Goal: Task Accomplishment & Management: Use online tool/utility

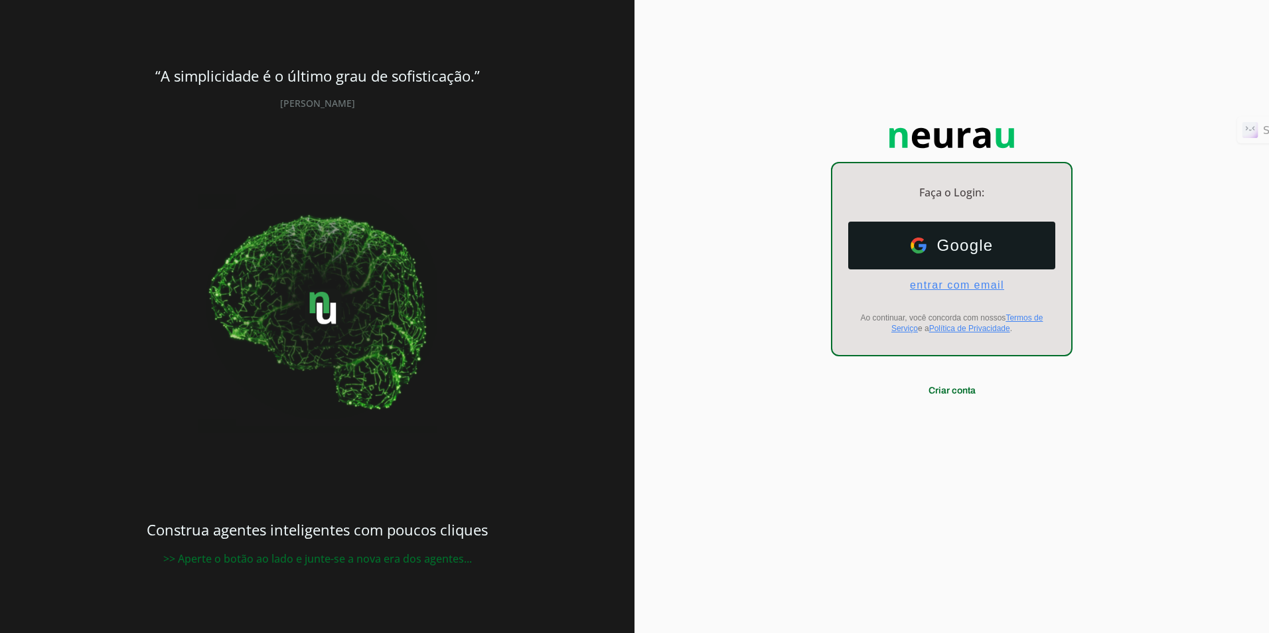
click at [927, 285] on span "entrar com email" at bounding box center [951, 285] width 105 height 12
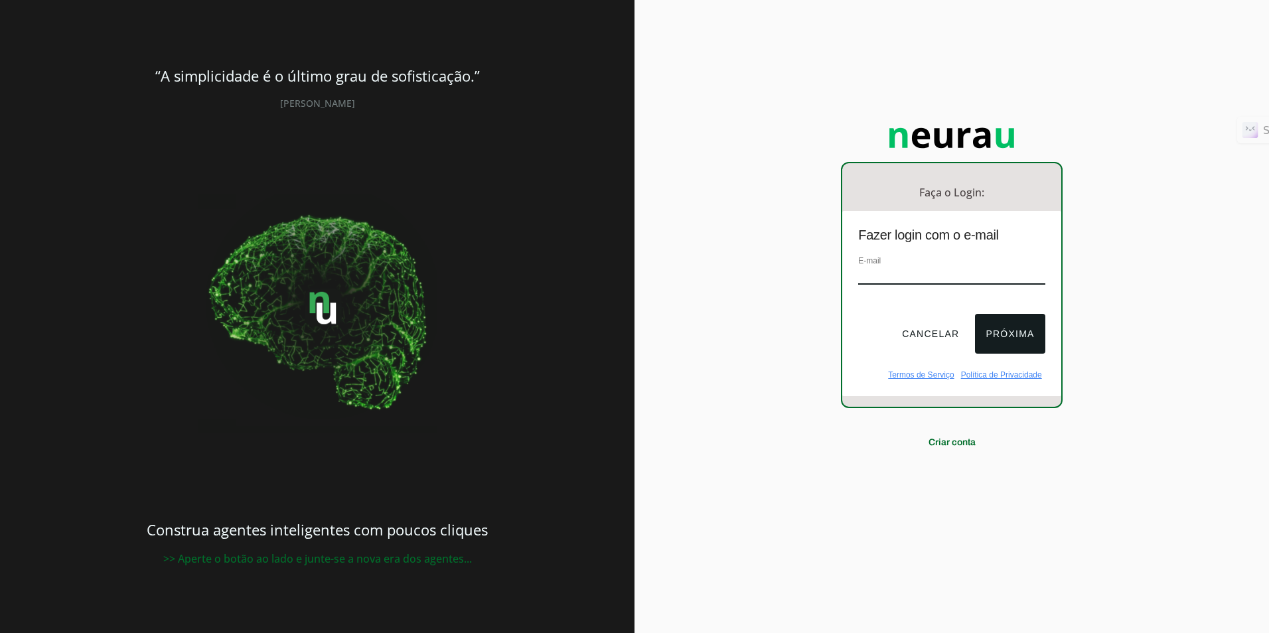
click at [939, 271] on input "email" at bounding box center [951, 276] width 186 height 18
type input "[EMAIL_ADDRESS][DOMAIN_NAME]"
click at [1013, 327] on button "Próxima" at bounding box center [1010, 334] width 70 height 40
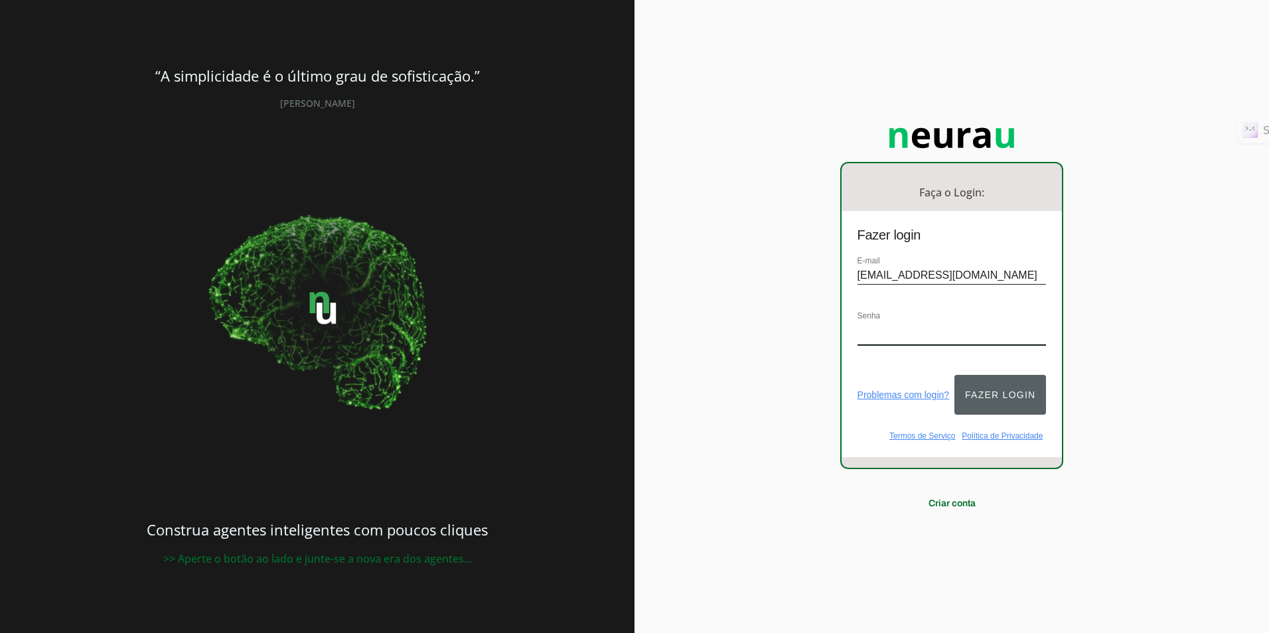
click at [993, 384] on button "Fazer login" at bounding box center [1000, 395] width 92 height 40
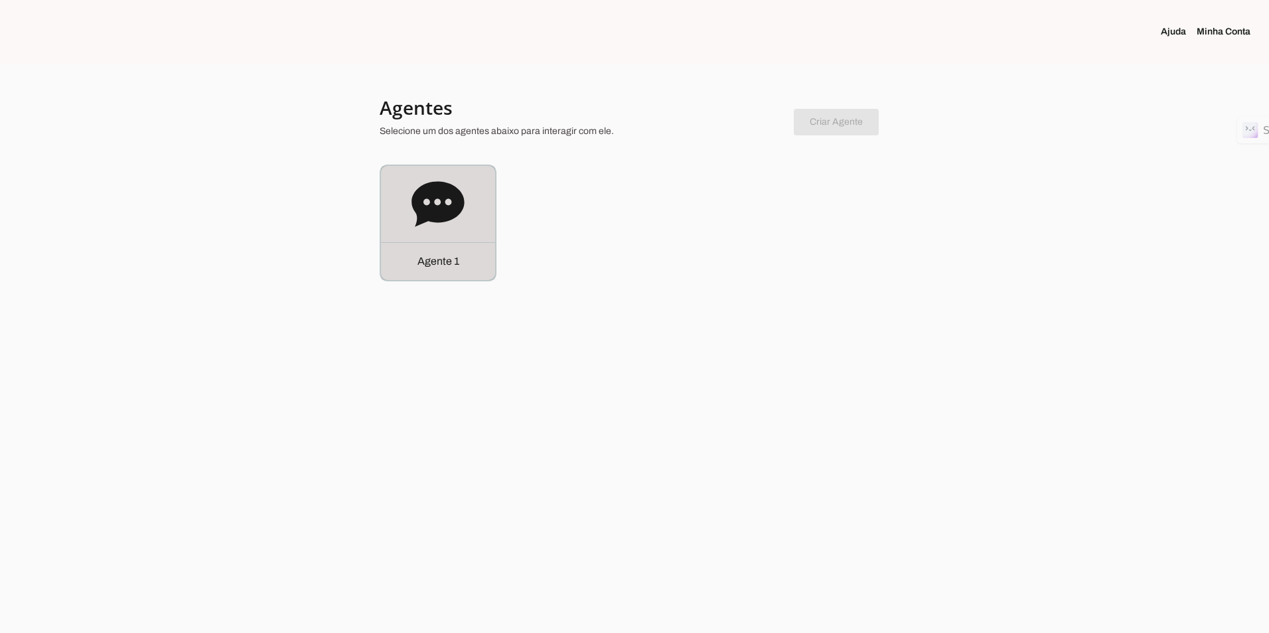
click at [455, 258] on p "Agente 1" at bounding box center [438, 262] width 42 height 16
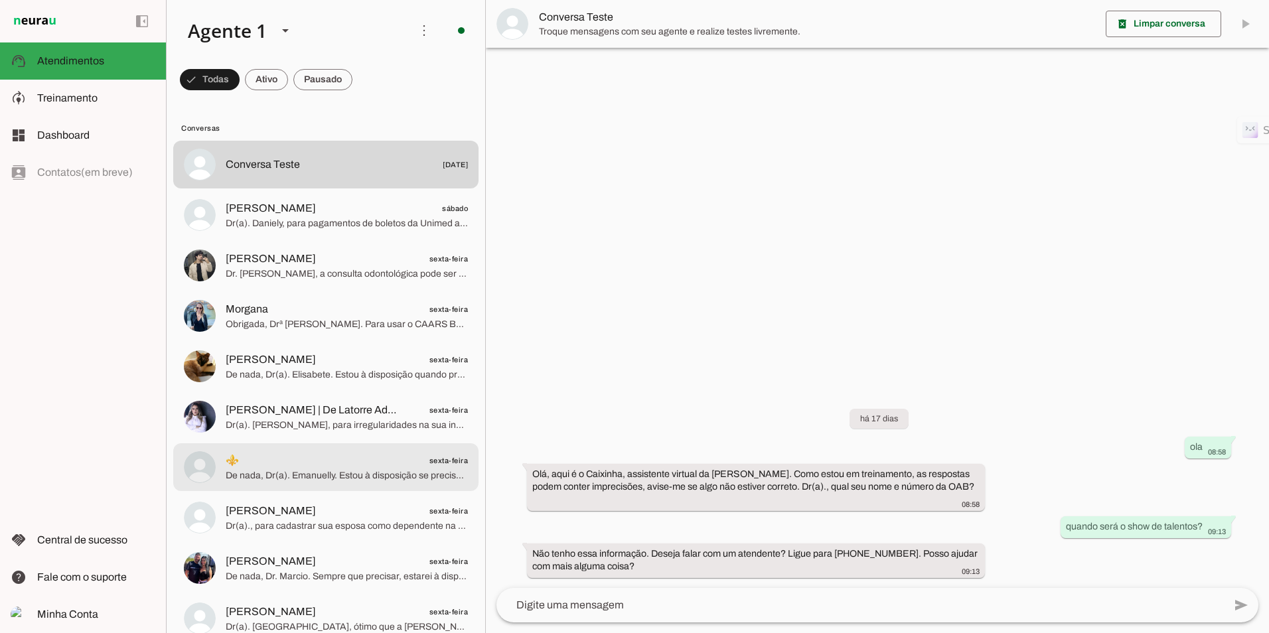
click at [319, 188] on md-item "⚜️ sexta-feira De nada, Dr(a). Emanuelly. Estou à disposição se precisar. Tenha…" at bounding box center [325, 165] width 305 height 48
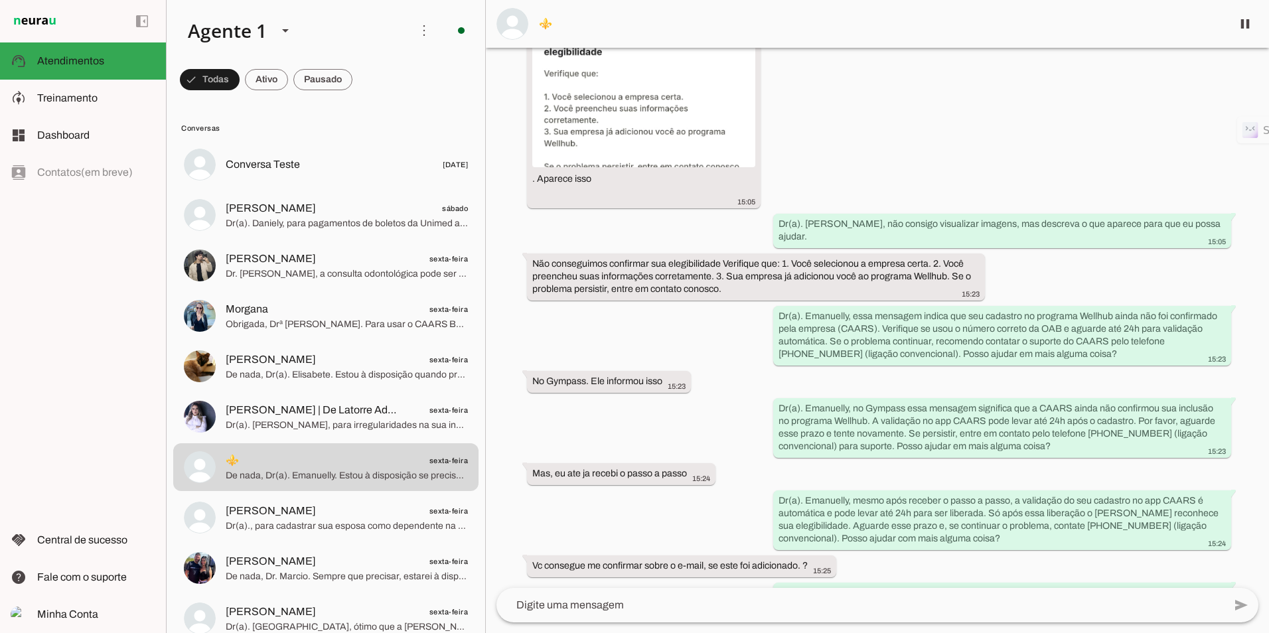
scroll to position [1747, 0]
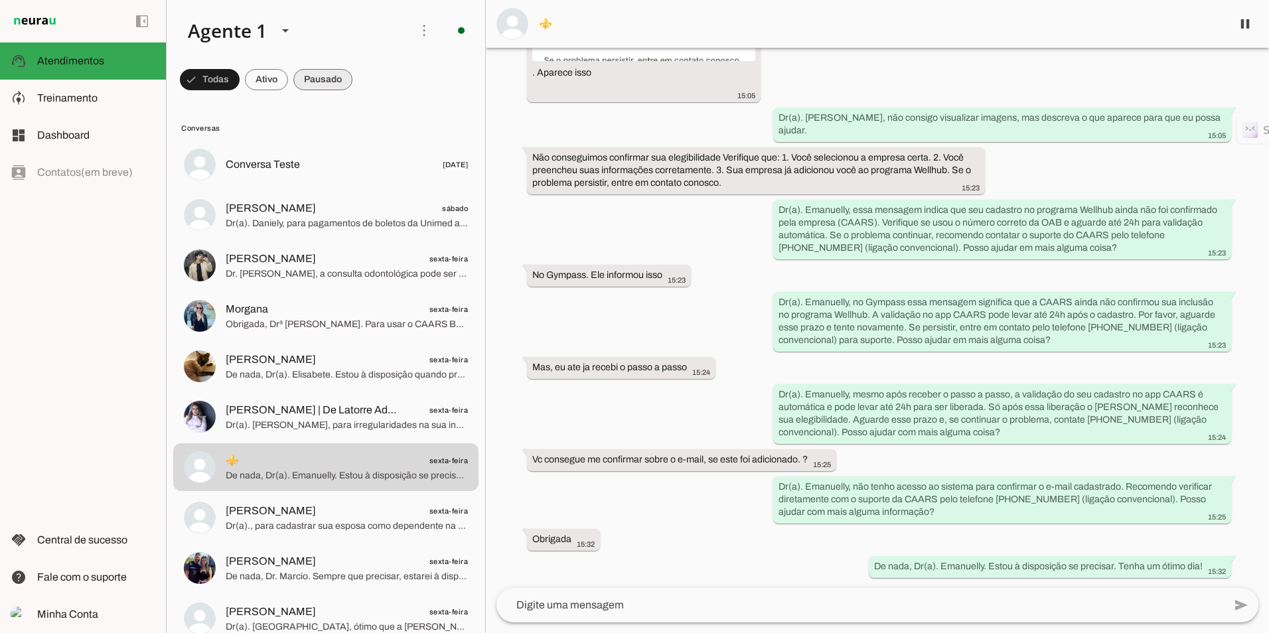
click at [240, 73] on span at bounding box center [210, 80] width 60 height 32
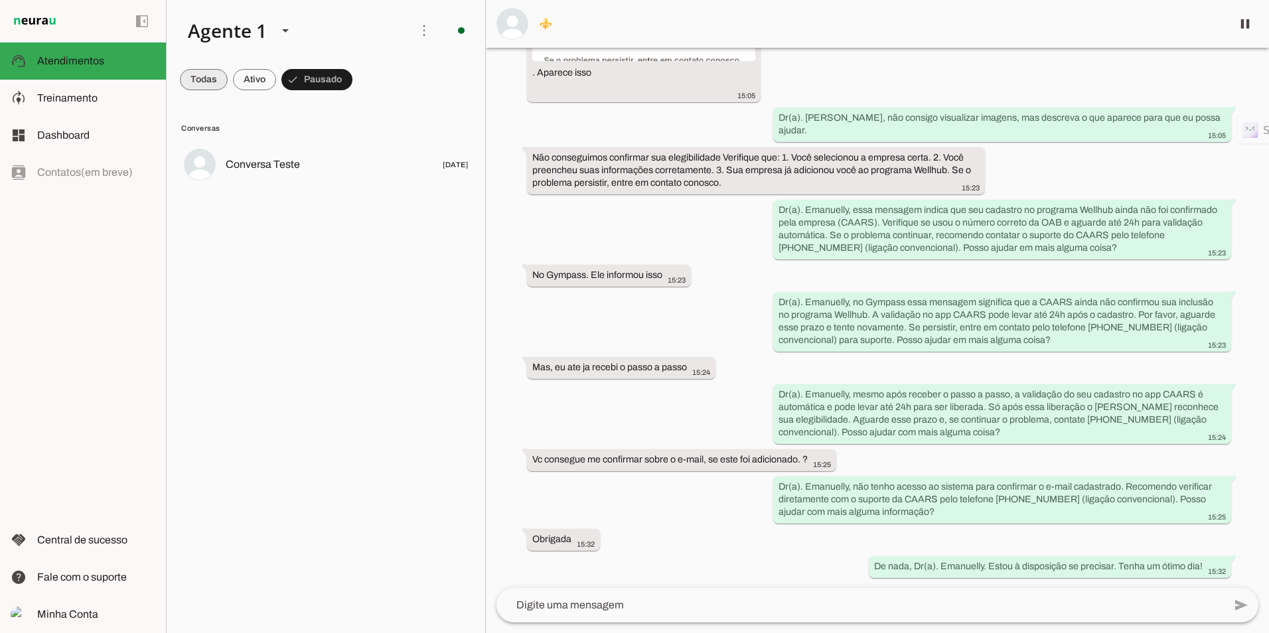
click at [187, 84] on span at bounding box center [204, 80] width 48 height 32
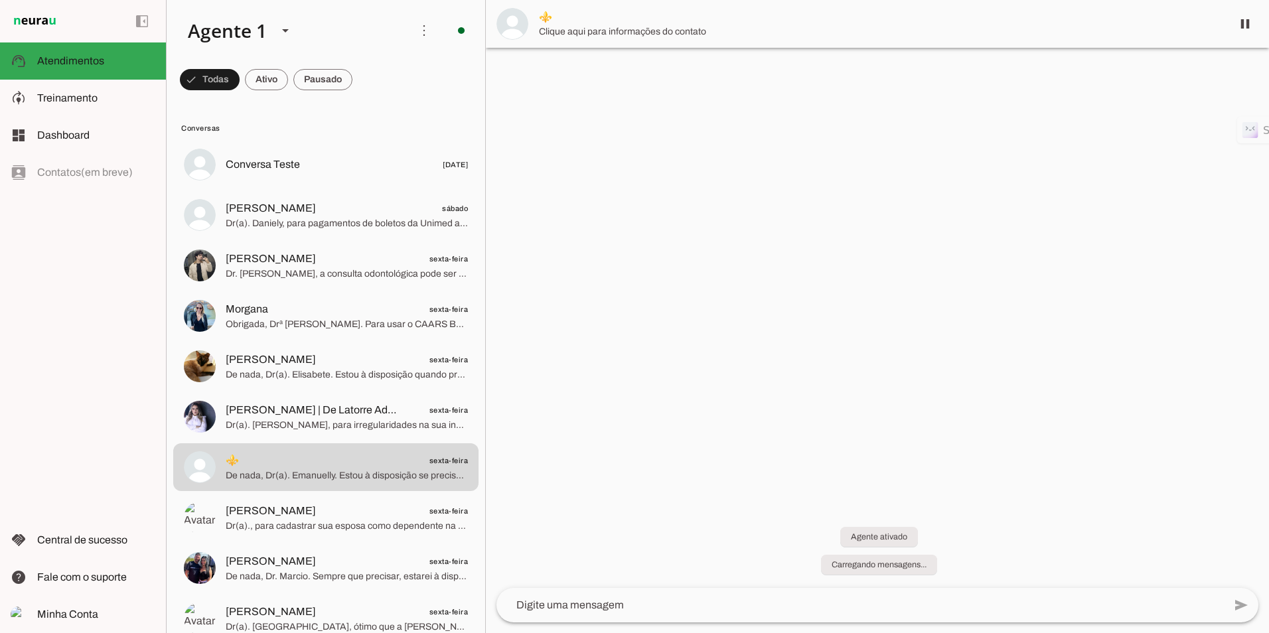
scroll to position [0, 0]
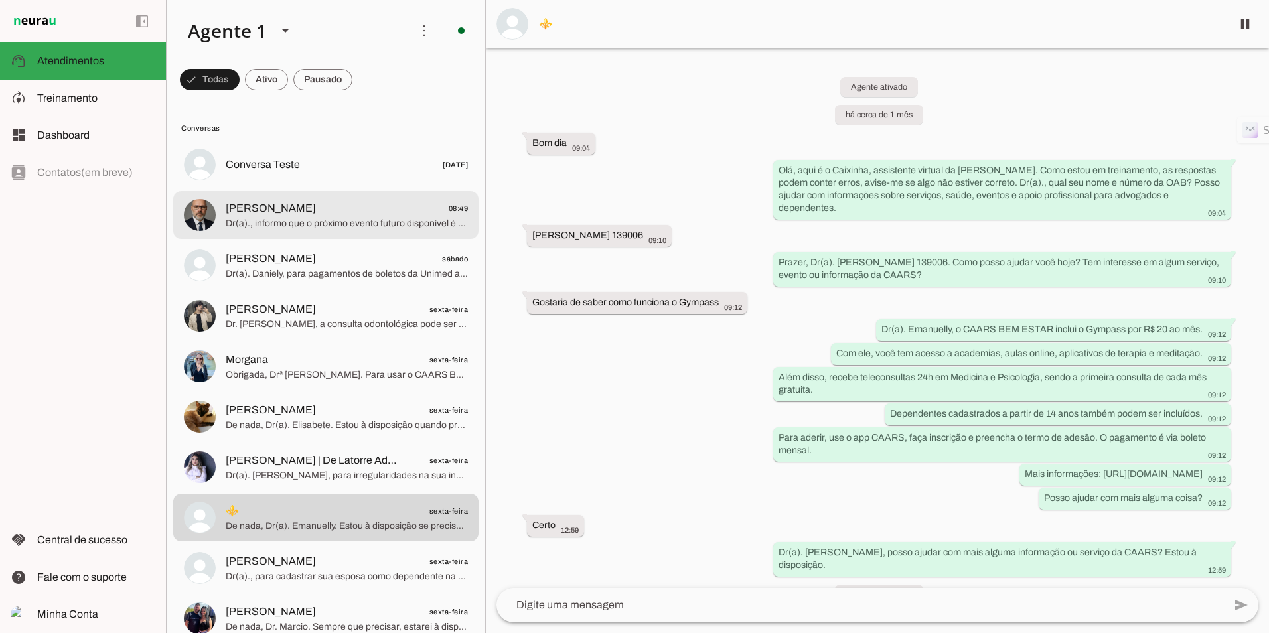
click at [311, 214] on span "[PERSON_NAME] 08:49" at bounding box center [347, 208] width 242 height 17
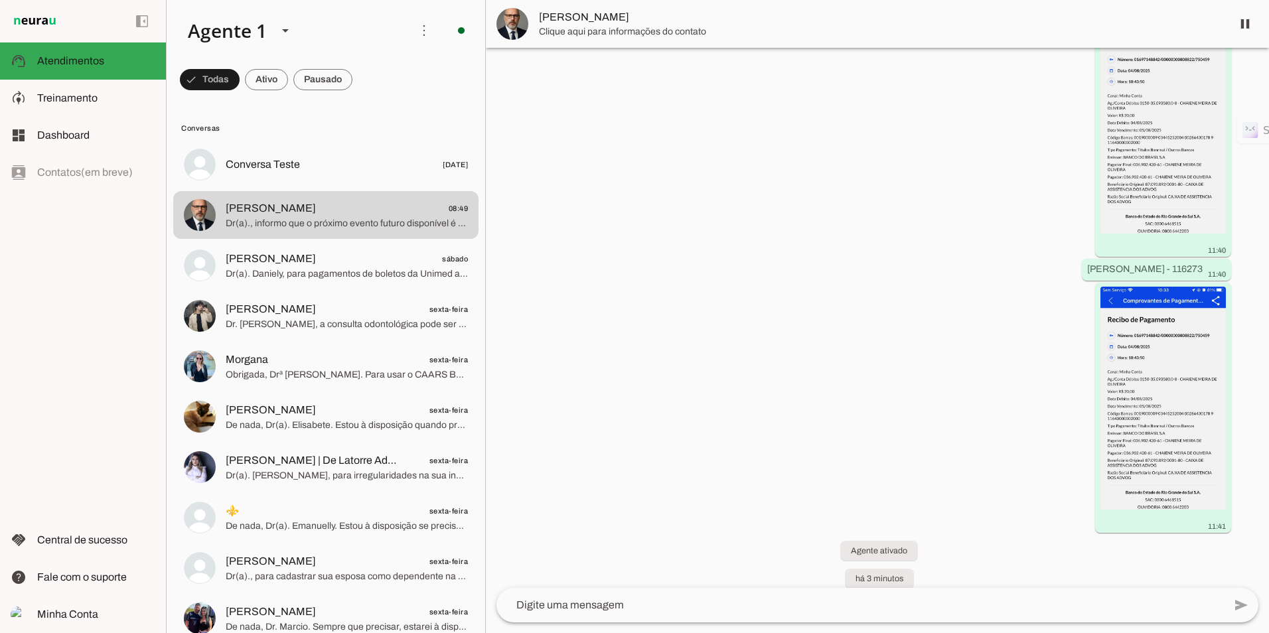
scroll to position [22503, 0]
